Goal: Task Accomplishment & Management: Complete application form

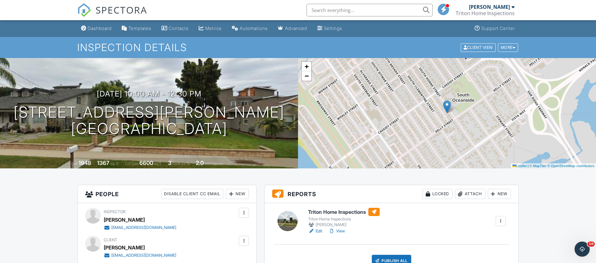
click at [320, 230] on link "Edit" at bounding box center [315, 231] width 14 height 6
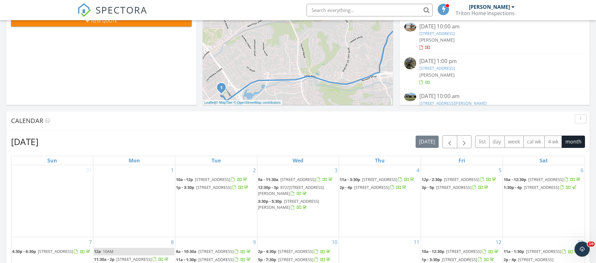
scroll to position [65, 0]
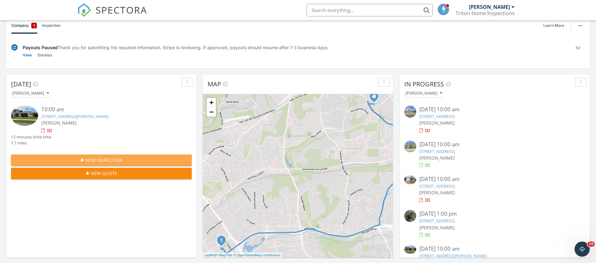
click at [114, 156] on button "New Inspection" at bounding box center [101, 160] width 181 height 11
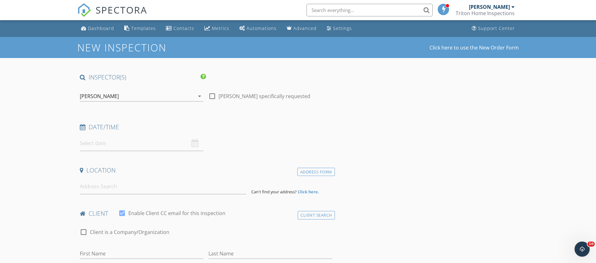
click at [102, 141] on input "text" at bounding box center [142, 143] width 124 height 15
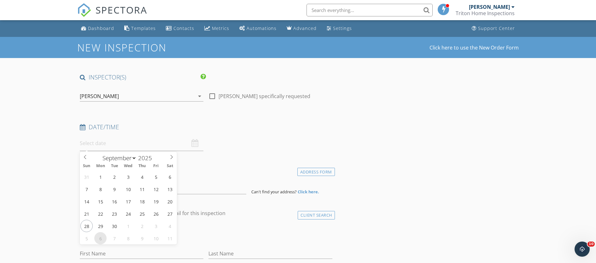
select select "9"
type input "10/06/2025 12:00 PM"
type input "11"
type input "10/06/2025 11:00 AM"
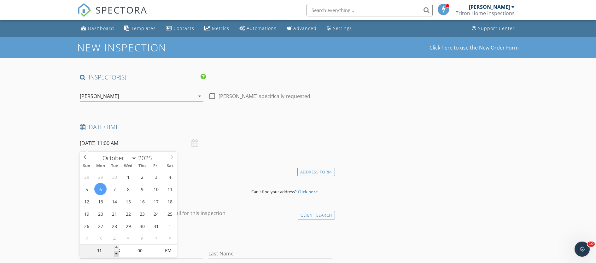
click at [117, 254] on span at bounding box center [116, 254] width 4 height 6
type input "10"
type input "10/06/2025 10:00 AM"
click at [117, 254] on span at bounding box center [116, 254] width 4 height 6
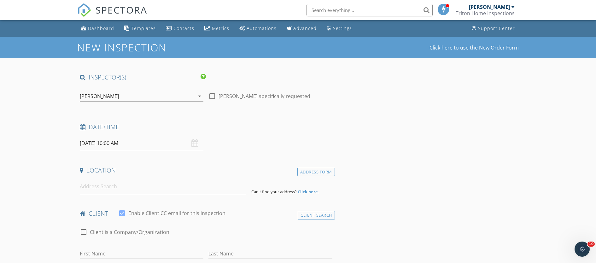
drag, startPoint x: 39, startPoint y: 217, endPoint x: 50, endPoint y: 214, distance: 10.9
click at [98, 185] on input at bounding box center [163, 186] width 167 height 15
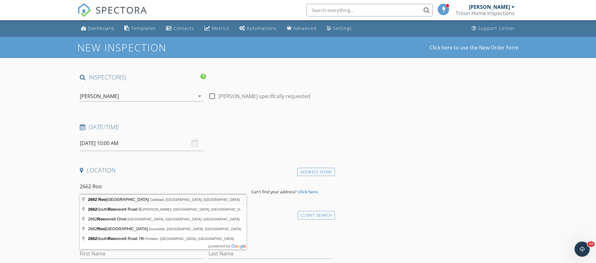
type input "2662 Roosevelt Street, Carlsbad, CA, USA"
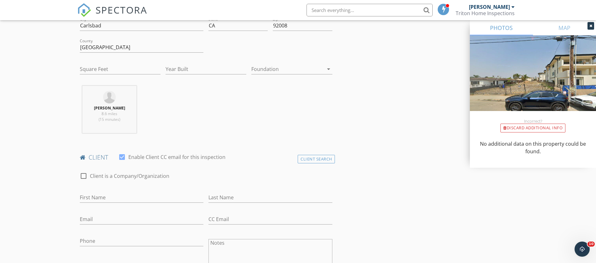
scroll to position [200, 0]
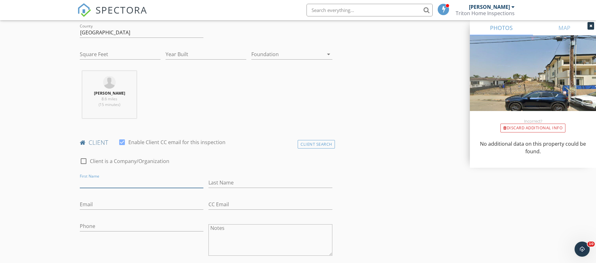
click at [125, 179] on input "First Name" at bounding box center [142, 183] width 124 height 10
type input "John & Robin"
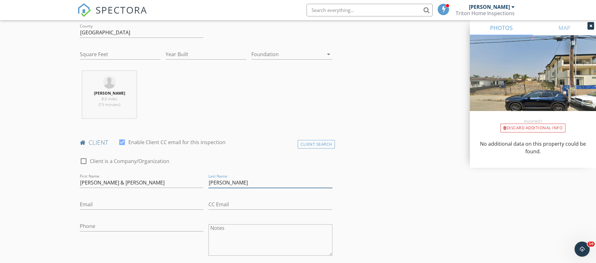
type input "Leonesio"
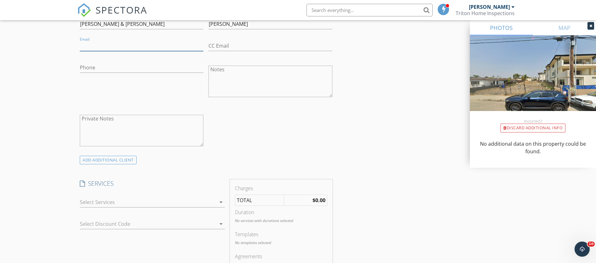
scroll to position [382, 0]
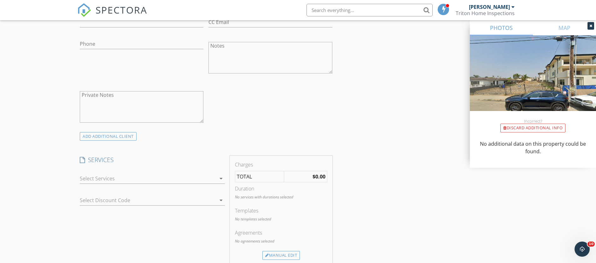
click at [92, 175] on div at bounding box center [148, 178] width 136 height 10
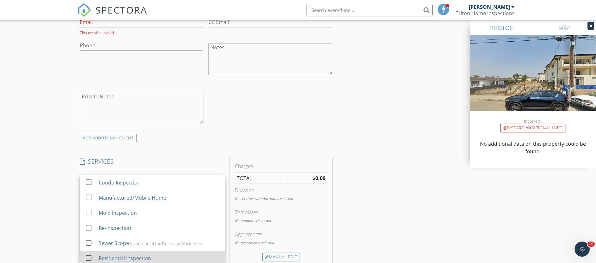
click at [110, 253] on div "Residential Inspection" at bounding box center [159, 258] width 121 height 13
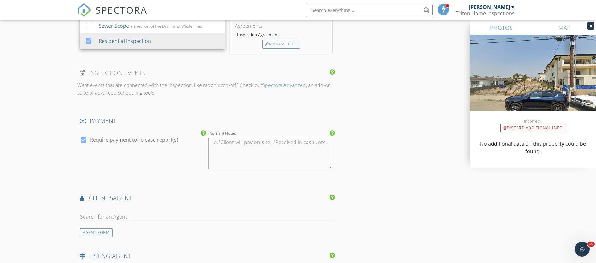
scroll to position [608, 0]
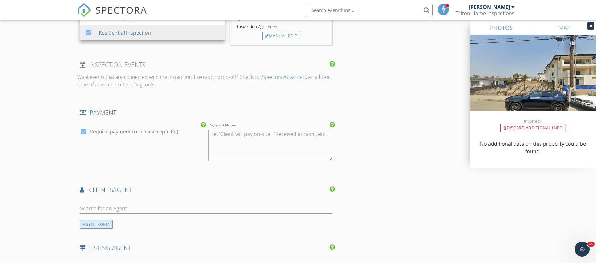
click at [97, 222] on div "AGENT FORM" at bounding box center [96, 224] width 33 height 9
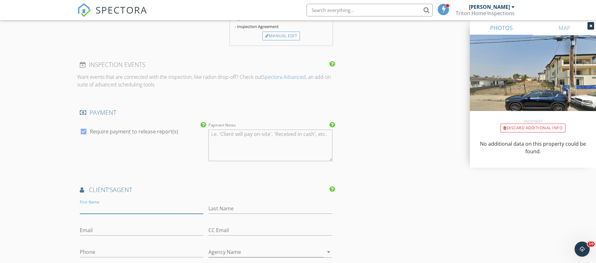
click at [103, 206] on input "First Name" at bounding box center [142, 208] width 124 height 10
type input "Clint"
type input "Mckinnon"
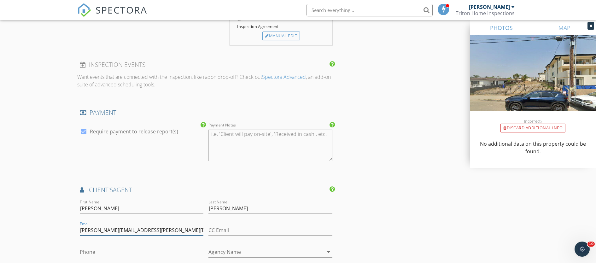
type input "clint.mckinnon@yahoo.com"
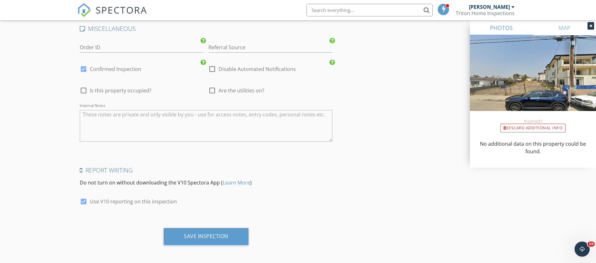
scroll to position [1029, 0]
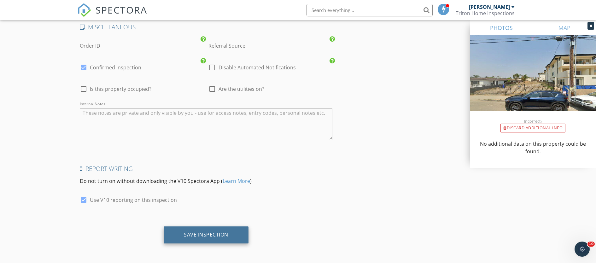
type input "760-884-7512"
click at [199, 235] on div "Save Inspection" at bounding box center [206, 235] width 44 height 6
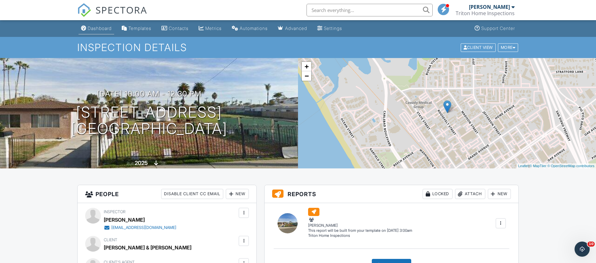
click at [105, 27] on div "Dashboard" at bounding box center [100, 28] width 24 height 5
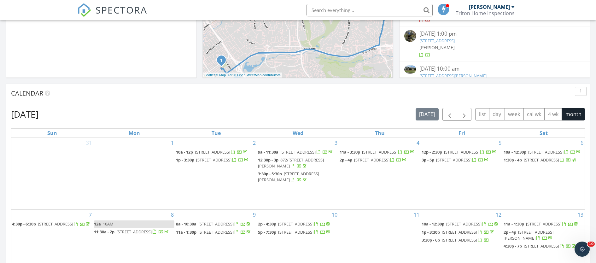
scroll to position [314, 0]
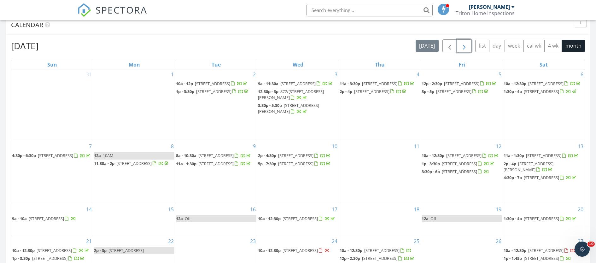
click at [464, 46] on span "button" at bounding box center [464, 46] width 8 height 8
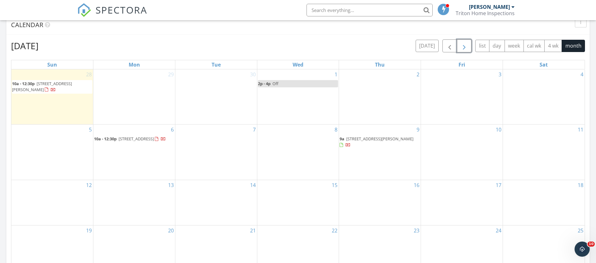
scroll to position [0, 0]
